Goal: Task Accomplishment & Management: Manage account settings

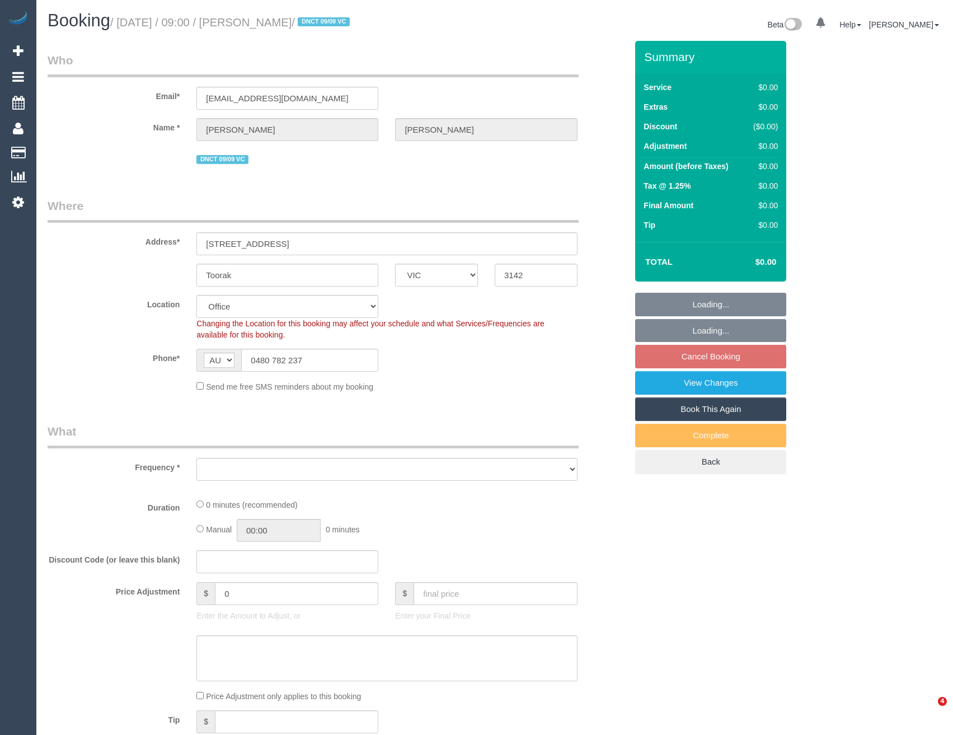
select select "VIC"
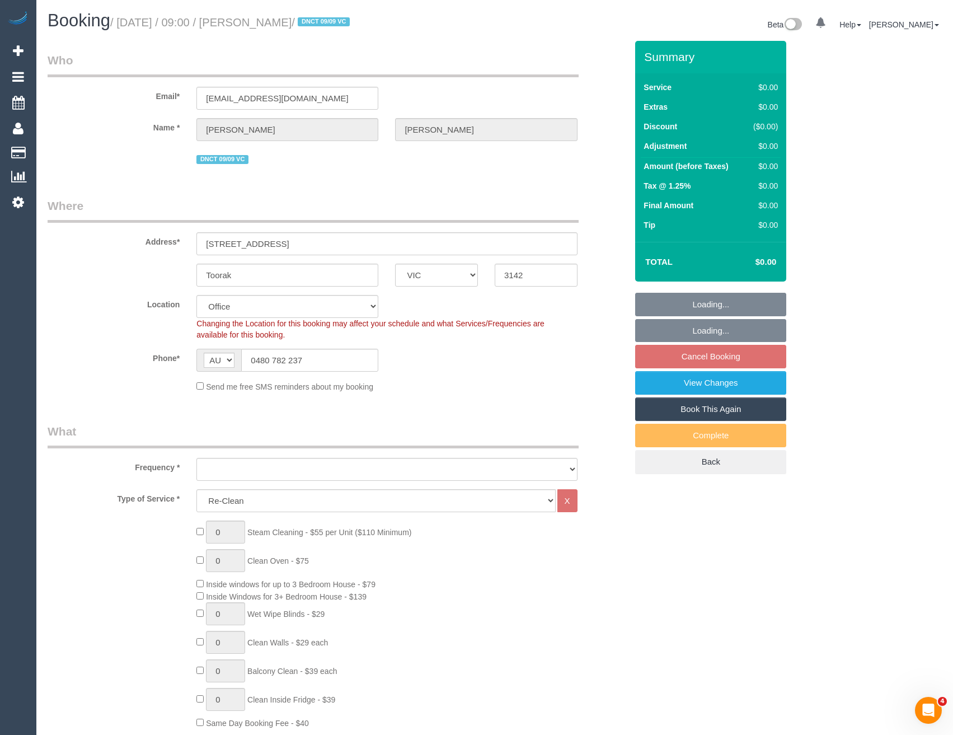
select select "object:638"
select select "number:28"
select select "number:14"
select select "number:18"
select select "object:789"
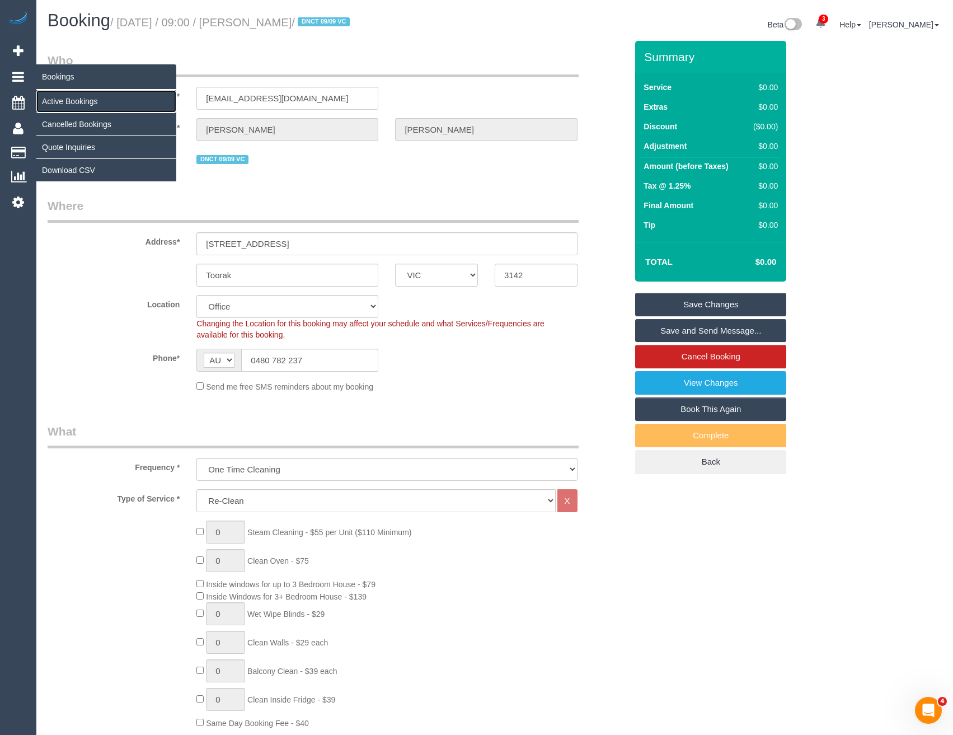
click at [72, 103] on link "Active Bookings" at bounding box center [106, 101] width 140 height 22
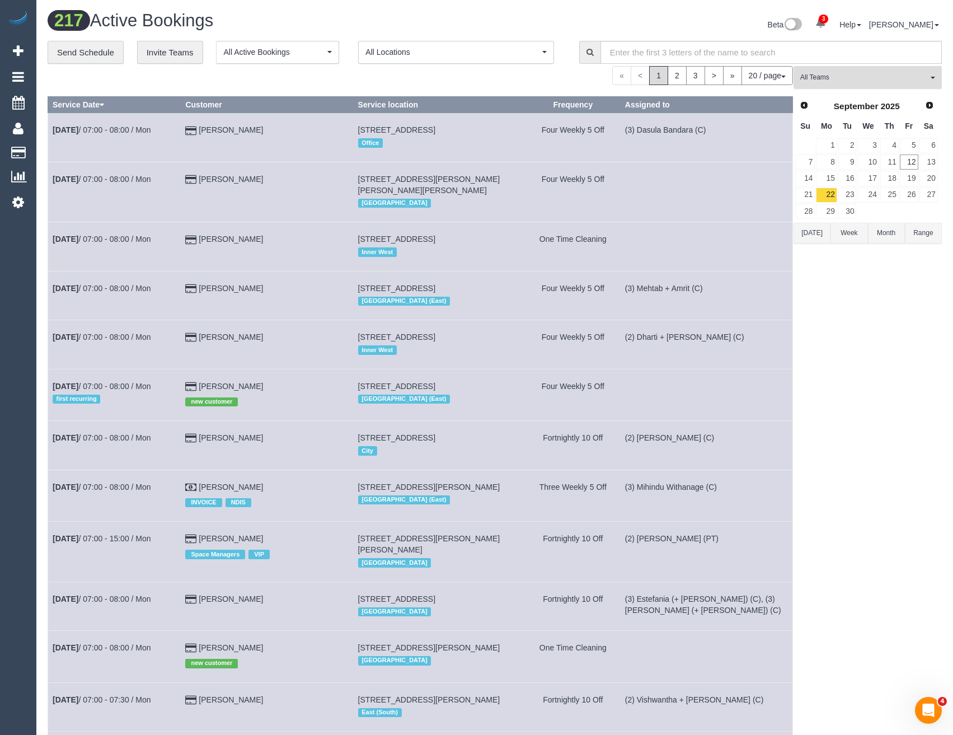
click at [862, 76] on span "All Teams" at bounding box center [864, 78] width 128 height 10
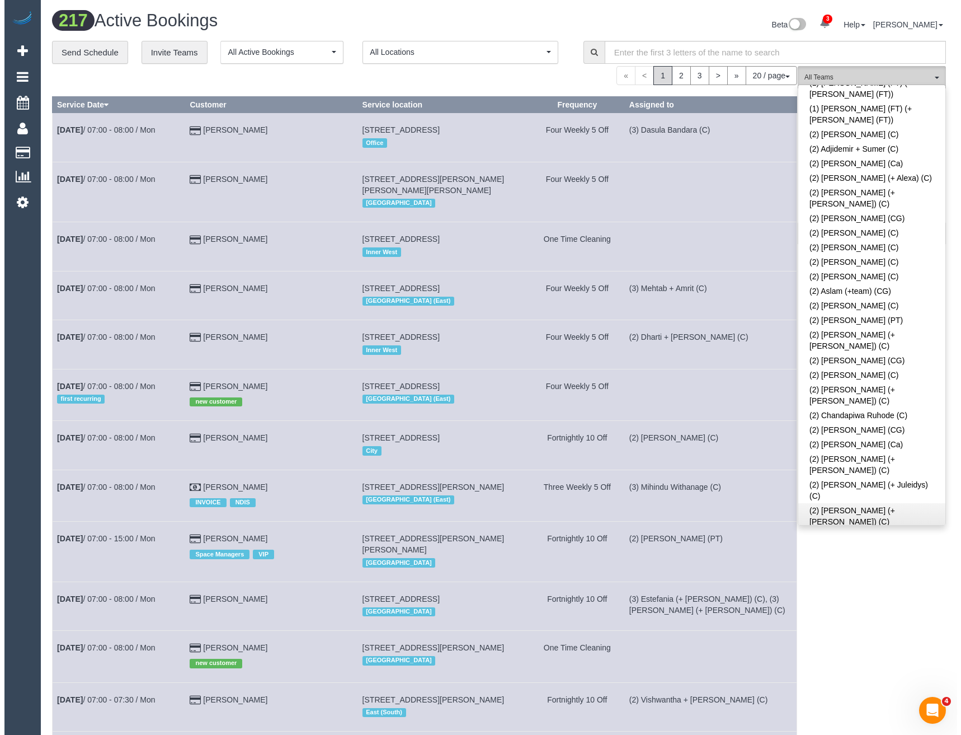
scroll to position [224, 0]
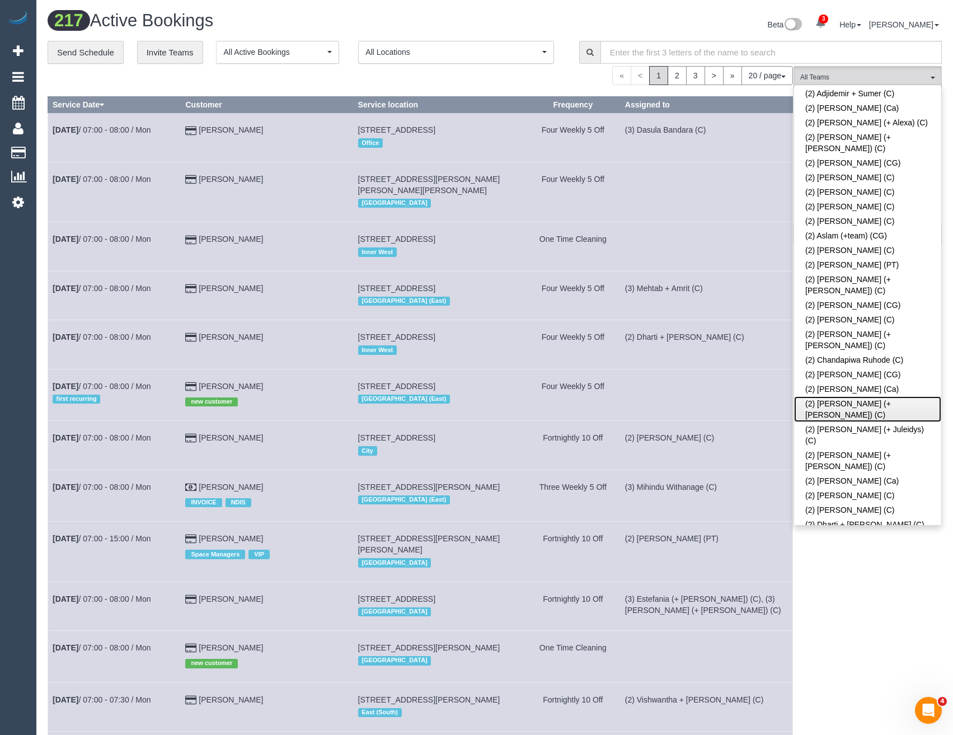
click at [838, 396] on link "(2) [PERSON_NAME] (+ [PERSON_NAME]) (C)" at bounding box center [867, 409] width 147 height 26
click at [829, 583] on div "(2) [PERSON_NAME] (+ [PERSON_NAME]) (C) All Teams Remove Team Filters (0) Accou…" at bounding box center [867, 669] width 148 height 1207
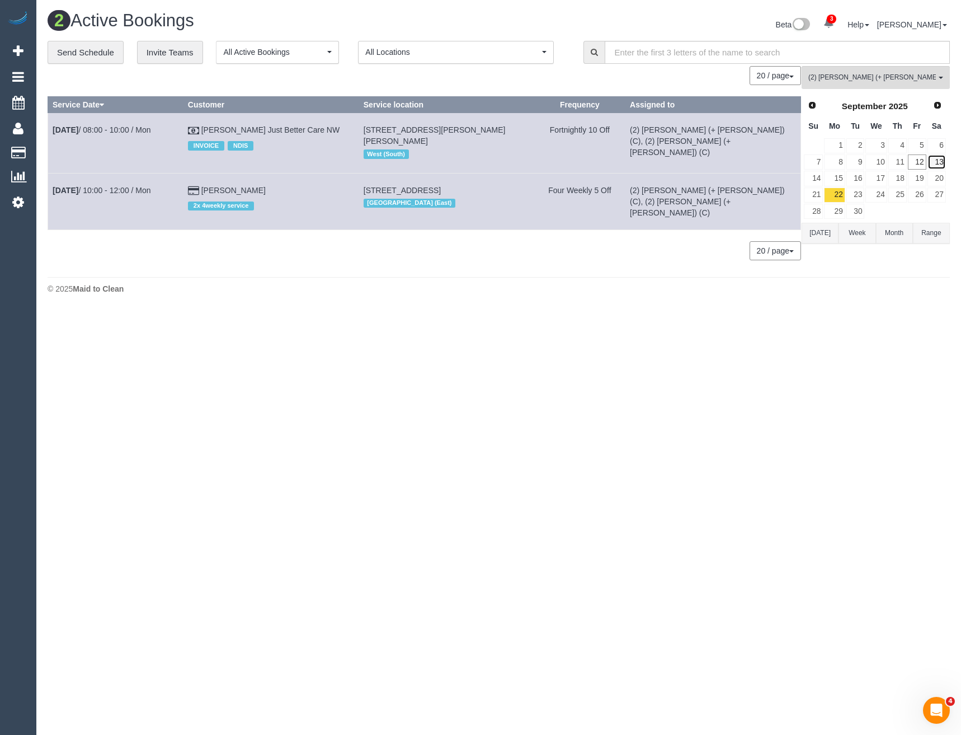
click at [937, 158] on link "13" at bounding box center [937, 161] width 18 height 15
